Goal: Navigation & Orientation: Find specific page/section

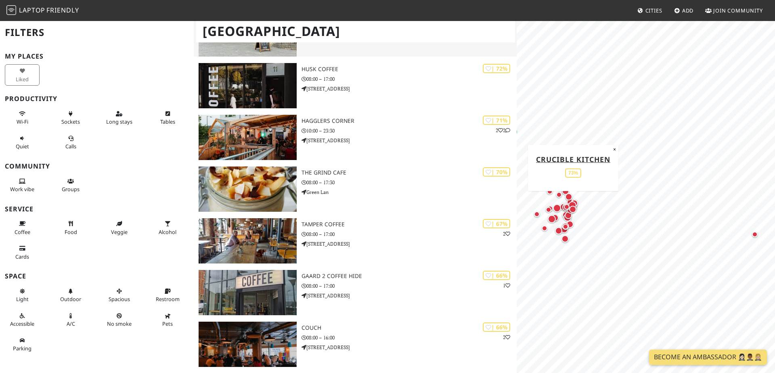
scroll to position [925, 0]
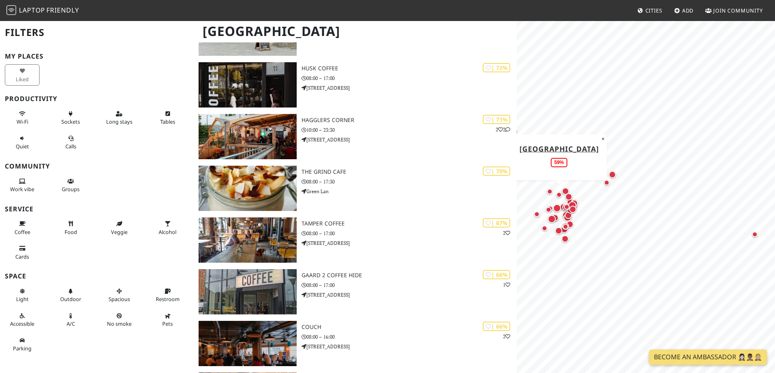
click at [559, 194] on div "Map marker" at bounding box center [559, 195] width 6 height 6
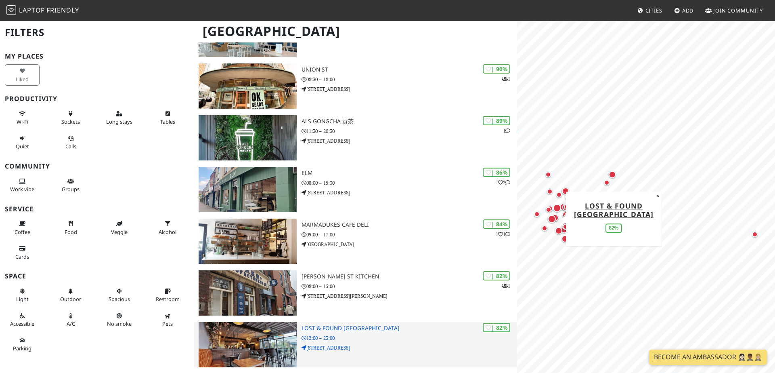
scroll to position [94, 0]
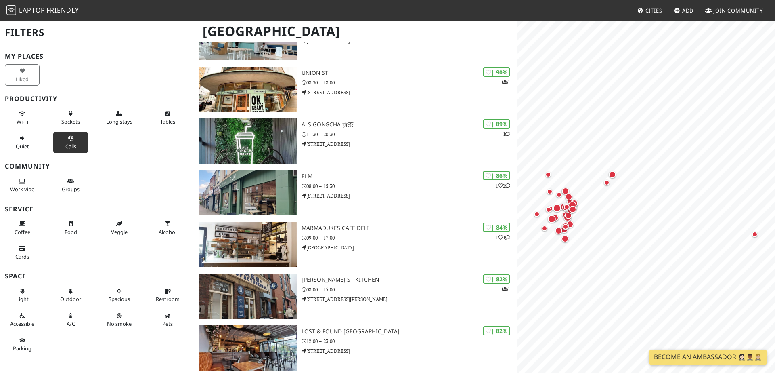
click at [78, 143] on button "Calls" at bounding box center [70, 142] width 35 height 21
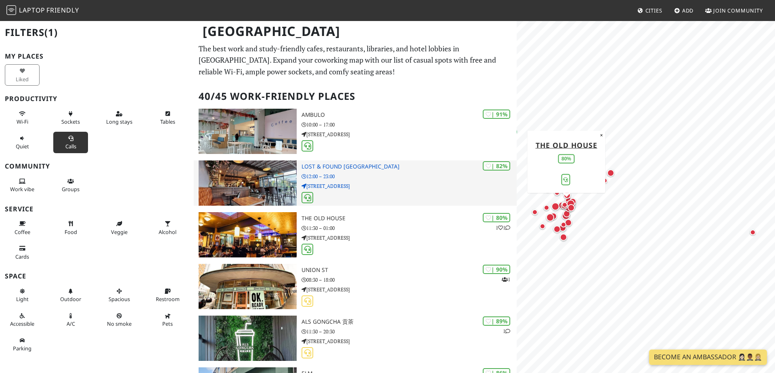
scroll to position [0, 0]
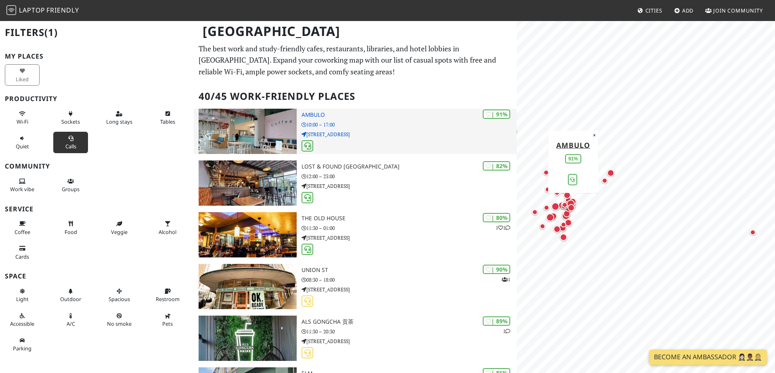
click at [359, 137] on div "| 91% Ambulo 10:00 – 17:00 48 Arundel Gate" at bounding box center [409, 131] width 215 height 45
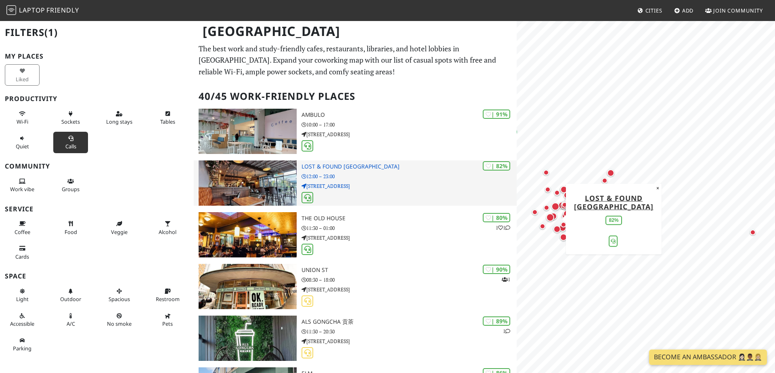
click at [345, 188] on div "| 82% Lost & Found Sheffield 12:00 – 23:00 516 Ecclesall Road" at bounding box center [409, 182] width 215 height 45
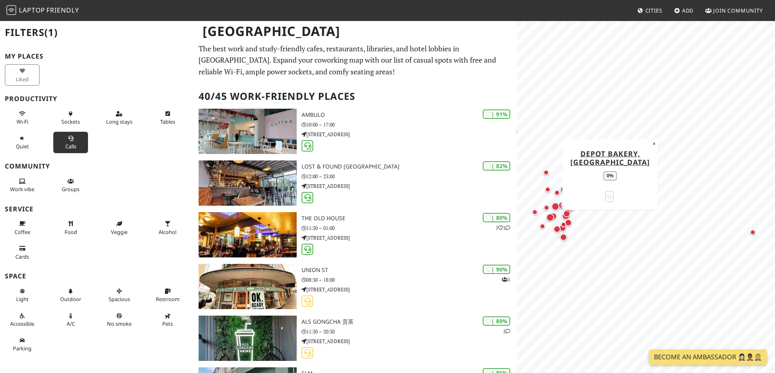
click at [546, 174] on div "Map marker" at bounding box center [547, 173] width 6 height 6
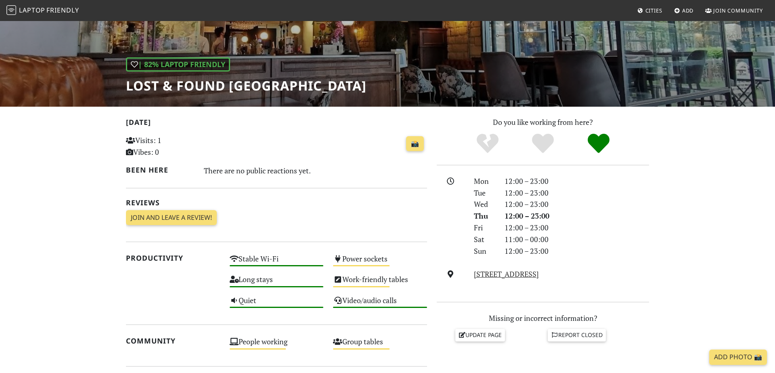
scroll to position [83, 0]
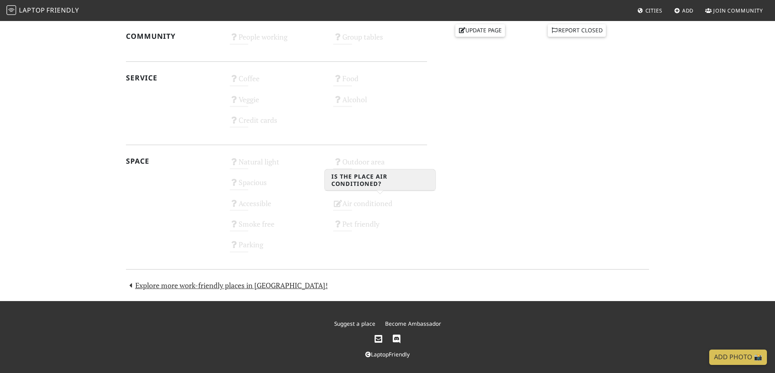
scroll to position [386, 0]
